Goal: Information Seeking & Learning: Check status

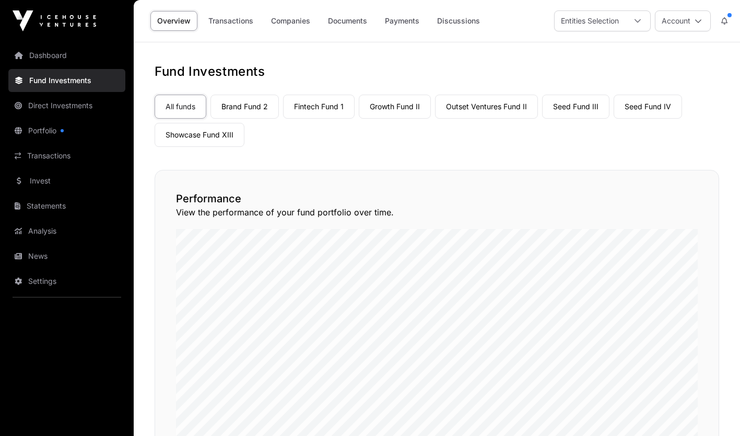
click at [41, 174] on link "Invest" at bounding box center [66, 180] width 117 height 23
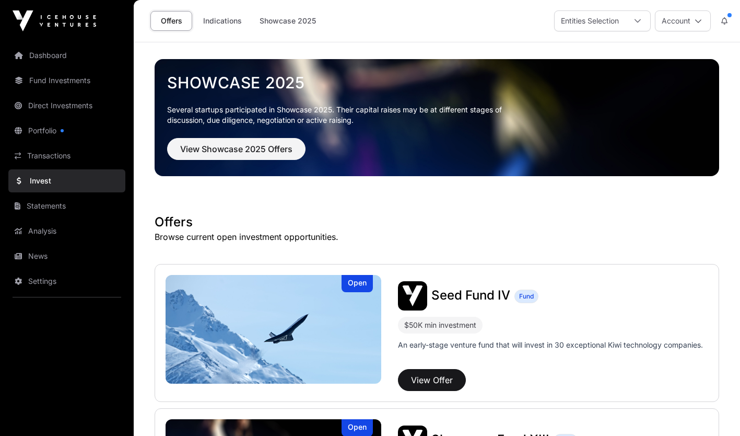
click at [228, 24] on link "Indications" at bounding box center [222, 21] width 52 height 20
click at [223, 17] on link "Indications" at bounding box center [222, 21] width 52 height 20
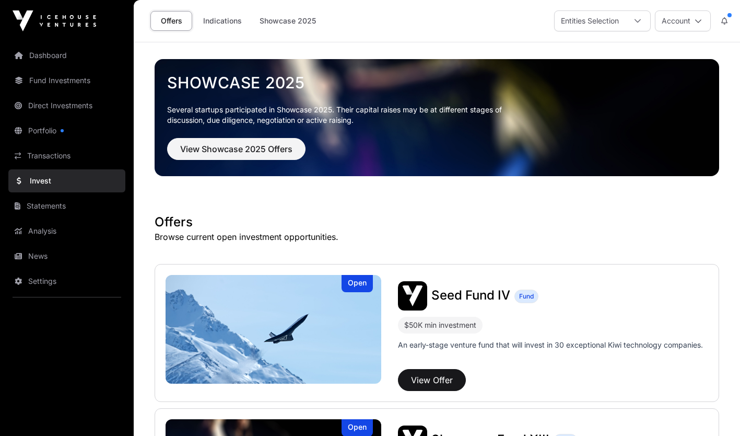
click at [224, 20] on link "Indications" at bounding box center [222, 21] width 52 height 20
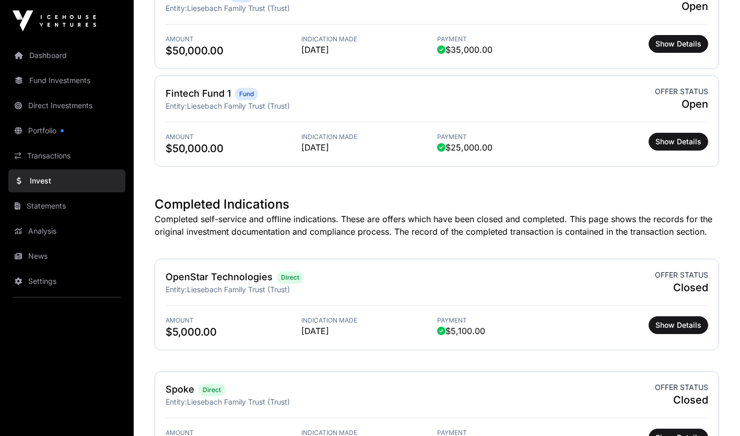
scroll to position [1191, 0]
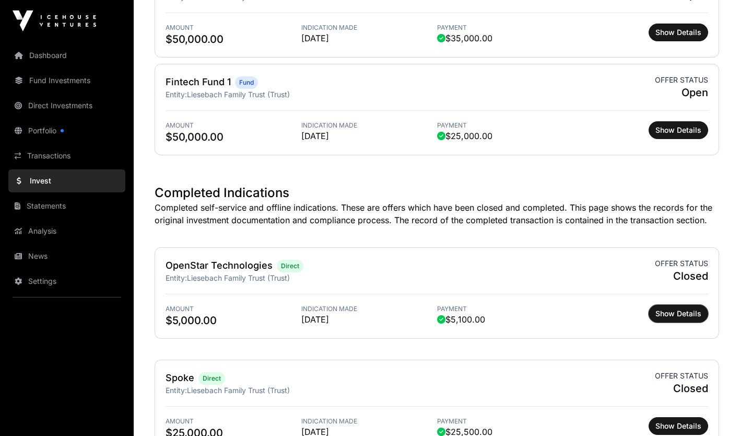
click at [696, 309] on span "Show Details" at bounding box center [679, 313] width 46 height 10
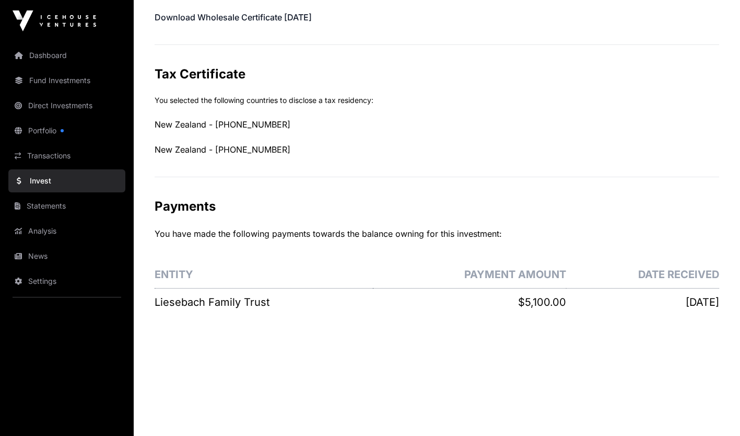
scroll to position [540, 0]
